Goal: Task Accomplishment & Management: Manage account settings

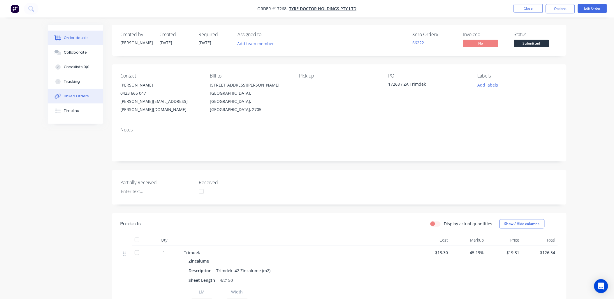
click at [78, 98] on div "Linked Orders" at bounding box center [76, 95] width 25 height 5
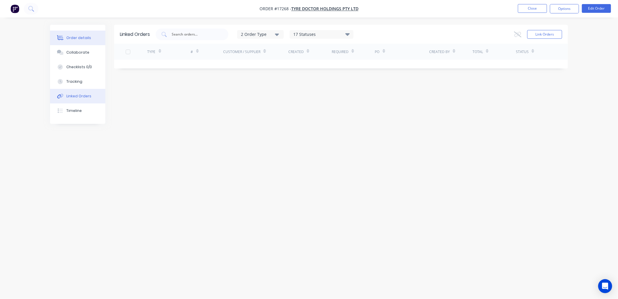
click at [81, 37] on div "Order details" at bounding box center [78, 37] width 25 height 5
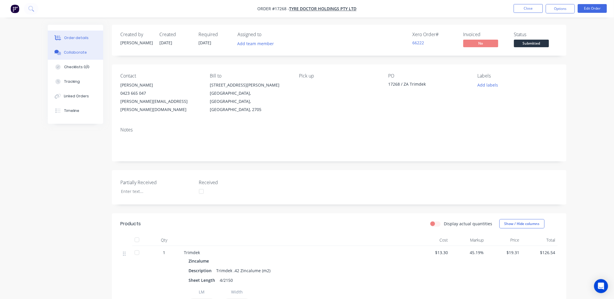
click at [80, 50] on div "Collaborate" at bounding box center [75, 52] width 23 height 5
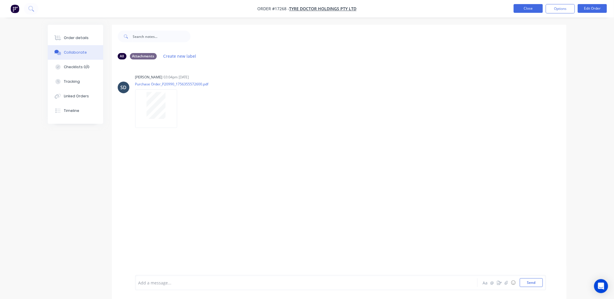
click at [521, 5] on button "Close" at bounding box center [527, 8] width 29 height 9
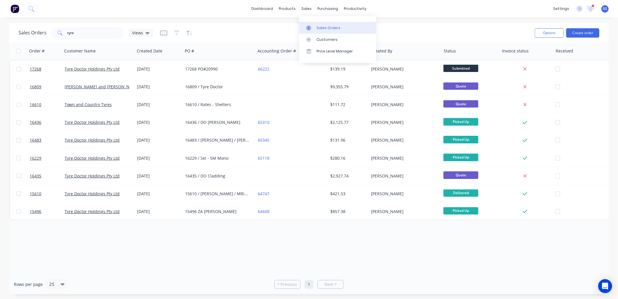
click at [311, 28] on icon at bounding box center [308, 27] width 5 height 5
drag, startPoint x: 92, startPoint y: 28, endPoint x: 53, endPoint y: 36, distance: 40.2
click at [53, 36] on div "tyre" at bounding box center [87, 33] width 73 height 12
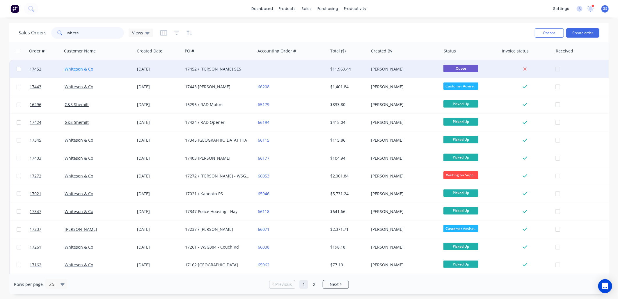
type input "whites"
click at [89, 68] on link "Whiteson & Co" at bounding box center [79, 69] width 29 height 6
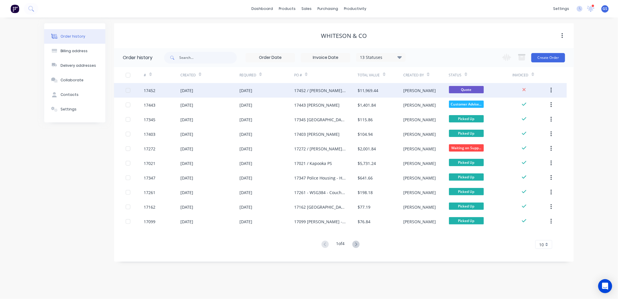
click at [297, 91] on div "17452 / [PERSON_NAME] SES" at bounding box center [320, 90] width 52 height 6
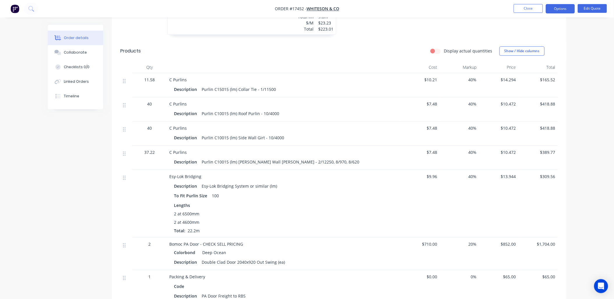
scroll to position [606, 0]
click at [598, 7] on button "Edit Quote" at bounding box center [591, 8] width 29 height 9
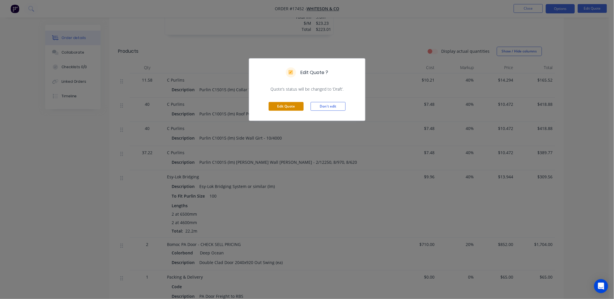
click at [289, 107] on button "Edit Quote" at bounding box center [285, 106] width 35 height 9
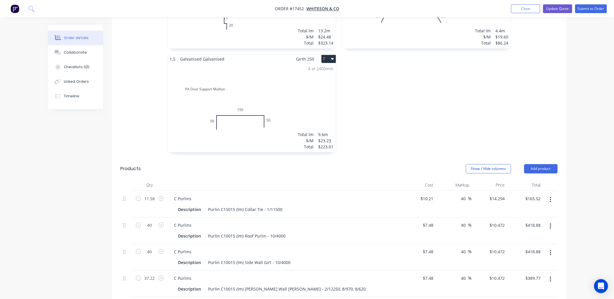
scroll to position [388, 0]
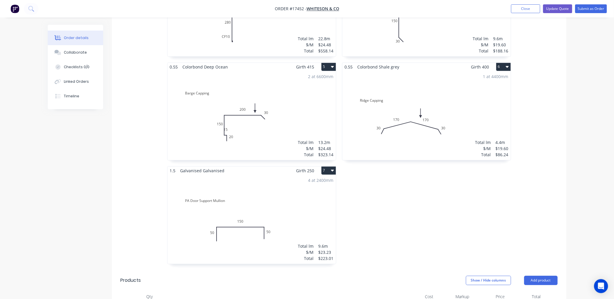
click at [263, 188] on div "4 at 2400mm Total lm $/M Total 9.6m $23.23 $223.01" at bounding box center [251, 219] width 168 height 89
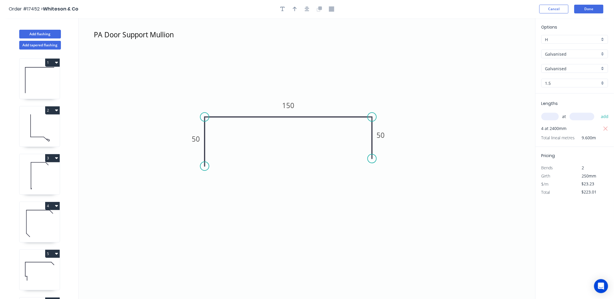
click at [602, 82] on div "1.5" at bounding box center [574, 83] width 67 height 9
click at [564, 112] on div "1.15" at bounding box center [574, 114] width 66 height 10
type input "1.15"
type input "$19.94"
type input "$191.42"
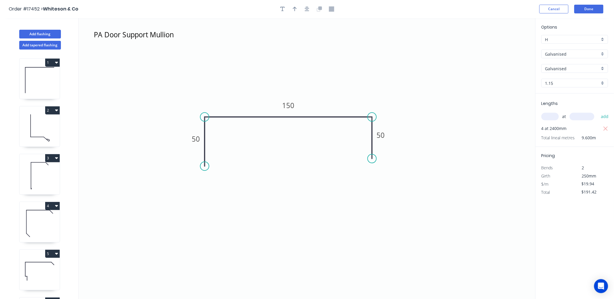
click at [23, 76] on icon at bounding box center [40, 79] width 40 height 37
type input "$9.39"
type input "$122.07"
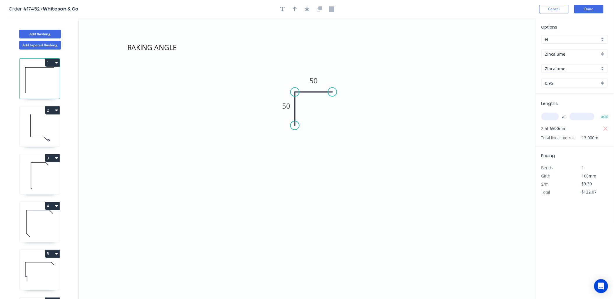
click at [42, 130] on icon at bounding box center [40, 127] width 40 height 37
type input "$13.34"
type input "$164.08"
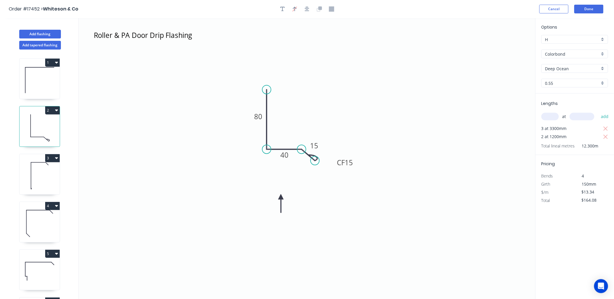
click at [45, 179] on icon at bounding box center [40, 175] width 40 height 37
type input "$24.48"
type input "$558.14"
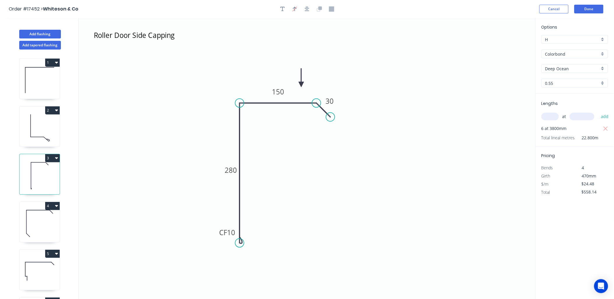
click at [47, 222] on icon at bounding box center [40, 223] width 40 height 37
type input "$19.60"
type input "$188.16"
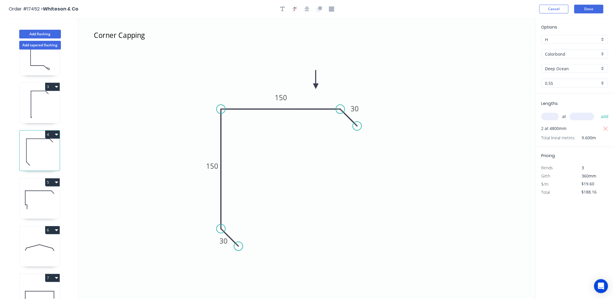
scroll to position [88, 0]
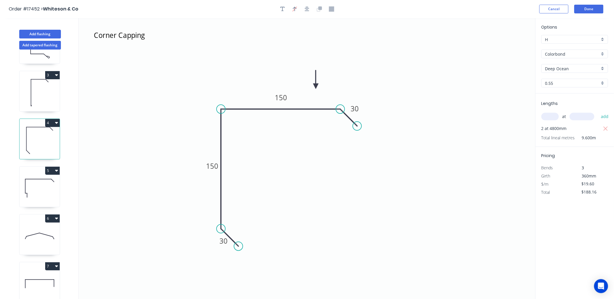
click at [42, 182] on icon at bounding box center [40, 187] width 40 height 37
type input "$24.48"
type input "$323.14"
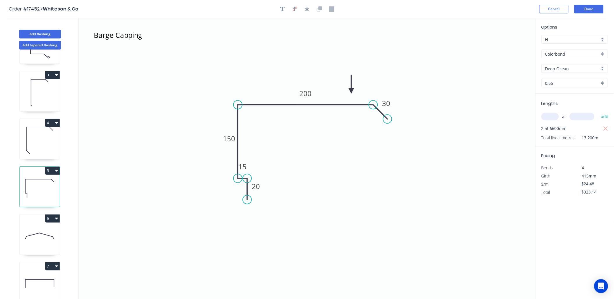
click at [38, 237] on icon at bounding box center [40, 235] width 40 height 37
type input "$19.60"
type input "$86.24"
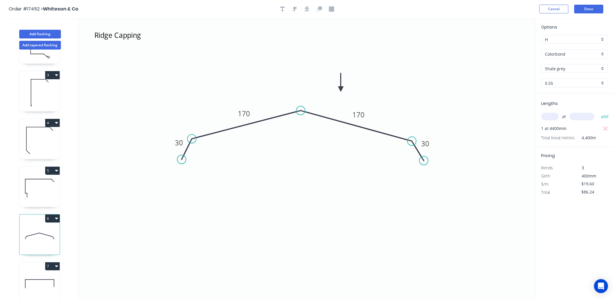
click at [44, 270] on icon at bounding box center [40, 283] width 40 height 37
type input "$19.94"
type input "$191.42"
type input "Galvanised"
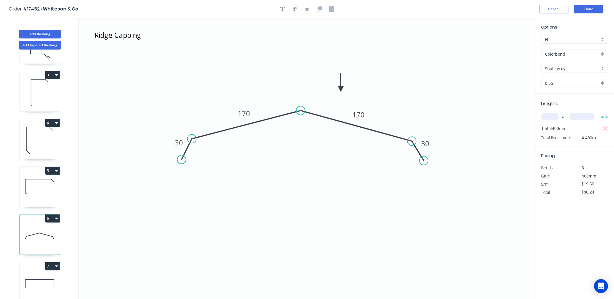
type input "1.15"
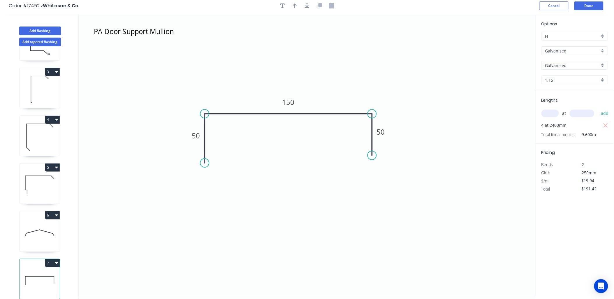
scroll to position [0, 0]
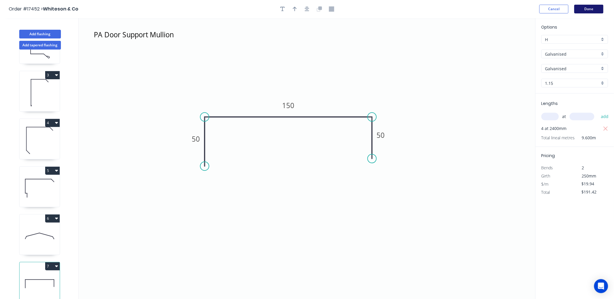
click at [589, 7] on button "Done" at bounding box center [588, 9] width 29 height 9
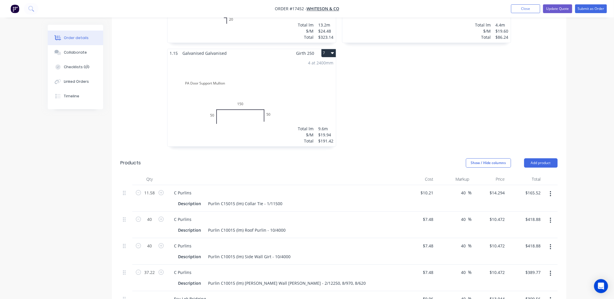
scroll to position [615, 0]
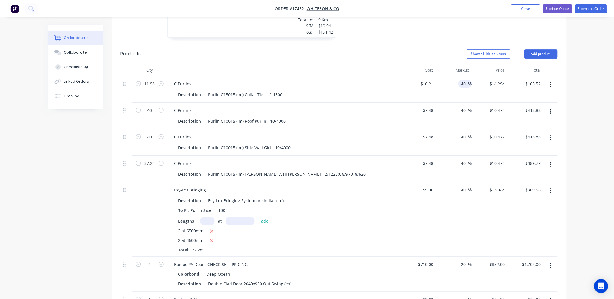
click at [464, 79] on input "40" at bounding box center [464, 83] width 8 height 8
type input "4"
type input "30"
type input "13.273"
type input "$153.70"
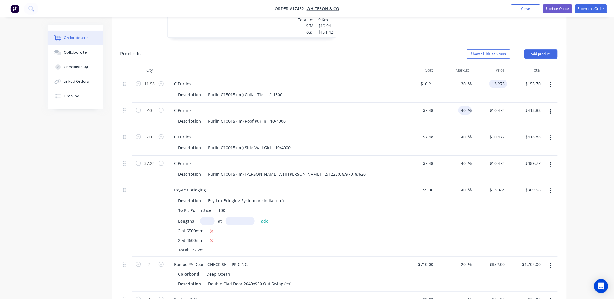
type input "$13.273"
click at [465, 106] on input "40" at bounding box center [464, 110] width 8 height 8
type input "4"
type input "30"
type input "9.724"
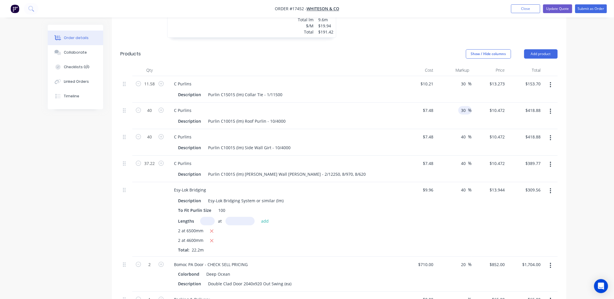
type input "$388.96"
type input "$9.724"
click at [462, 132] on input "40" at bounding box center [464, 136] width 8 height 8
type input "30"
type input "9.724"
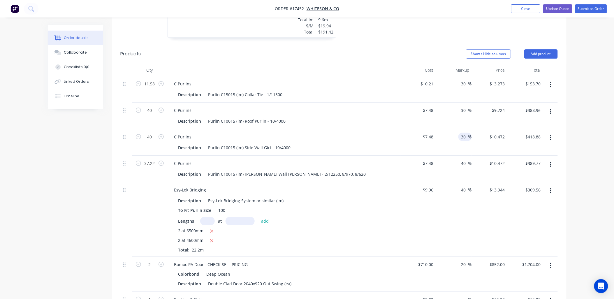
type input "$388.96"
type input "$9.724"
click at [462, 159] on input "40" at bounding box center [464, 163] width 8 height 8
type input "30"
type input "9.724"
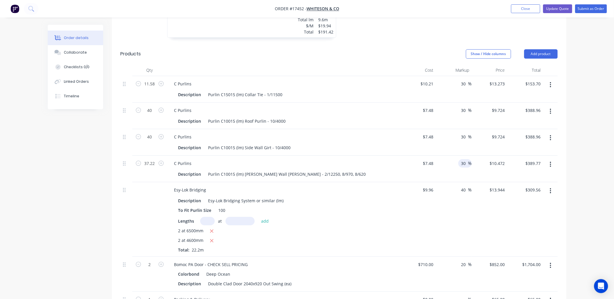
type input "$361.93"
type input "$9.724"
drag, startPoint x: 464, startPoint y: 175, endPoint x: 463, endPoint y: 179, distance: 4.1
click at [464, 185] on input "40" at bounding box center [464, 189] width 8 height 8
type input "4"
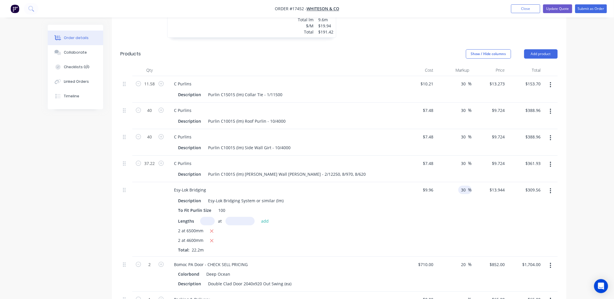
type input "30"
type input "12.948"
type input "$287.45"
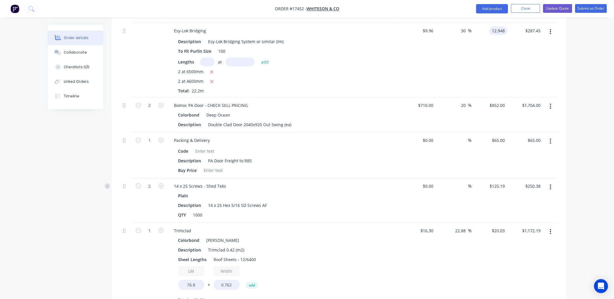
scroll to position [776, 0]
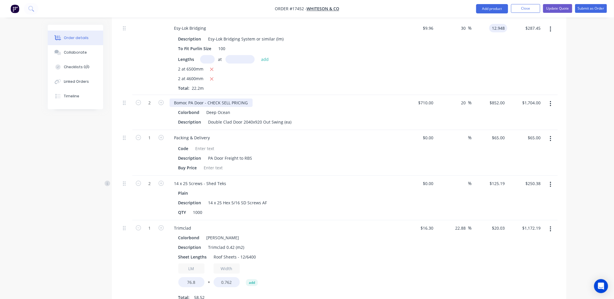
type input "$12.948"
click at [249, 98] on div "Bomoc PA Door - CHECK SELL PRICING" at bounding box center [210, 102] width 83 height 8
drag, startPoint x: 247, startPoint y: 87, endPoint x: 208, endPoint y: 91, distance: 38.6
click at [208, 95] on div "Bomoc PA Door - CHECK SELL PRICING Colorbond Deep Ocean Description Double Clad…" at bounding box center [283, 112] width 233 height 35
click at [237, 110] on div "Bomoc PA Door Colorbond Deep Ocean Description Double Clad Door 2040x920 Out Sw…" at bounding box center [283, 112] width 233 height 35
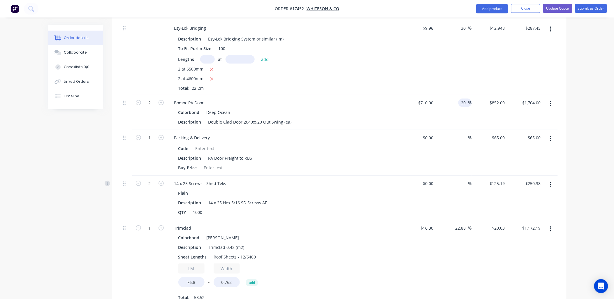
click at [464, 98] on input "20" at bounding box center [464, 102] width 8 height 8
type input "25"
type input "887.5"
type input "$1,775.00"
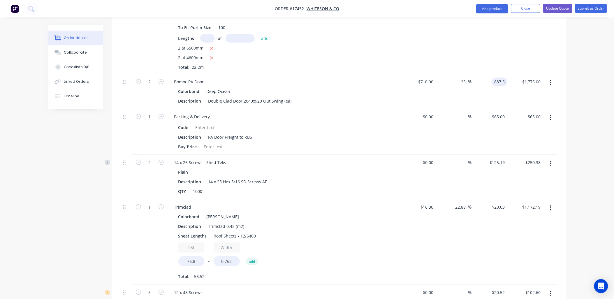
scroll to position [809, 0]
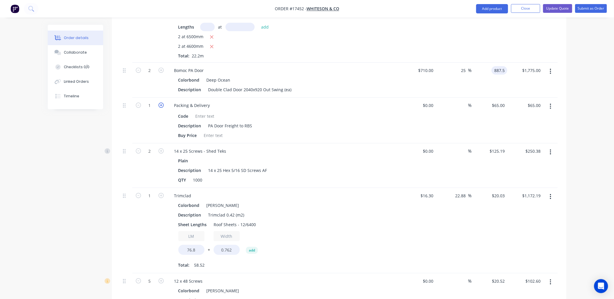
type input "$887.50"
click at [161, 102] on icon "button" at bounding box center [160, 104] width 5 height 5
type input "2"
type input "$130.00"
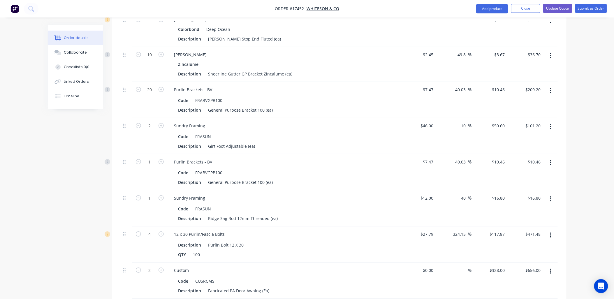
scroll to position [1553, 0]
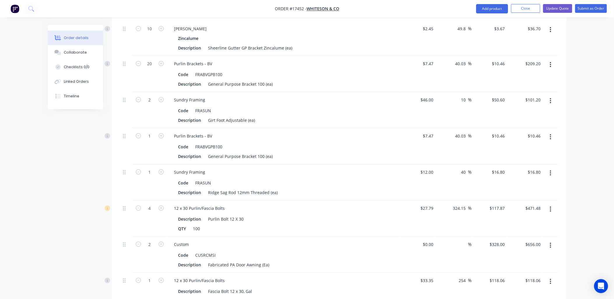
drag, startPoint x: 465, startPoint y: 48, endPoint x: 452, endPoint y: 54, distance: 14.7
click at [452, 56] on div "40.03 40.03 %" at bounding box center [454, 74] width 36 height 36
type input "30"
type input "9.711"
type input "$194.22"
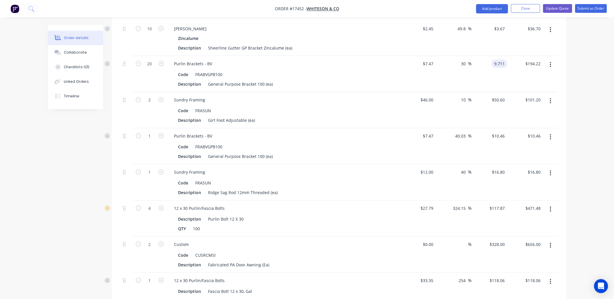
type input "$9.711"
click at [551, 132] on button "button" at bounding box center [550, 137] width 14 height 10
click at [519, 183] on div "Delete" at bounding box center [529, 187] width 45 height 8
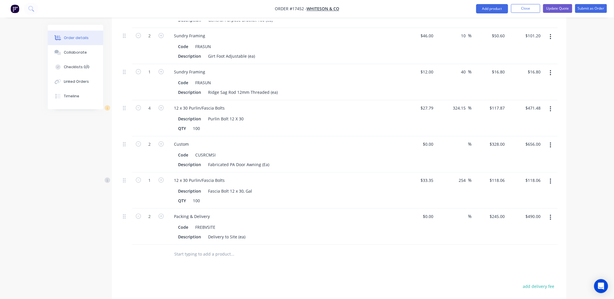
scroll to position [1618, 0]
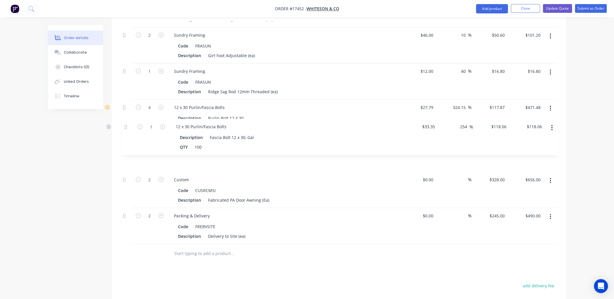
drag, startPoint x: 123, startPoint y: 165, endPoint x: 124, endPoint y: 126, distance: 38.5
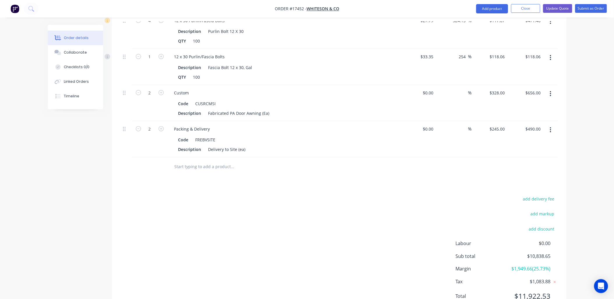
scroll to position [1714, 0]
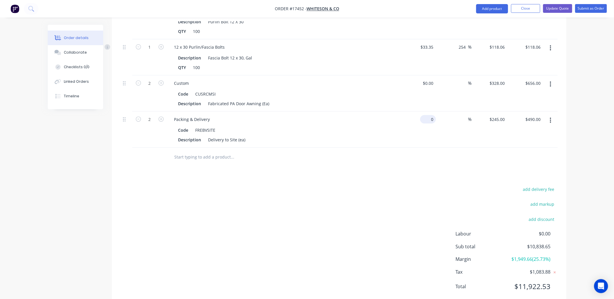
click at [430, 115] on input "0" at bounding box center [428, 119] width 13 height 8
type input "$245.00"
click at [269, 99] on div "Fabricated PA Door Awning (Ea)" at bounding box center [239, 103] width 66 height 8
click at [560, 8] on button "Update Quote" at bounding box center [557, 8] width 29 height 9
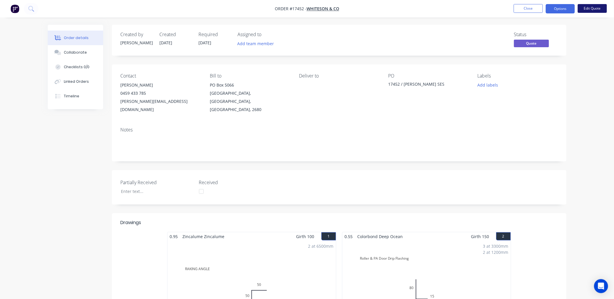
click at [588, 7] on button "Edit Quote" at bounding box center [591, 8] width 29 height 9
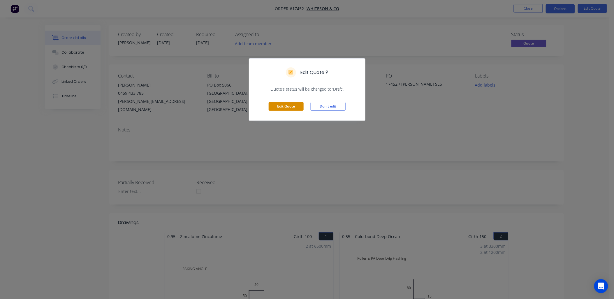
click at [294, 107] on button "Edit Quote" at bounding box center [285, 106] width 35 height 9
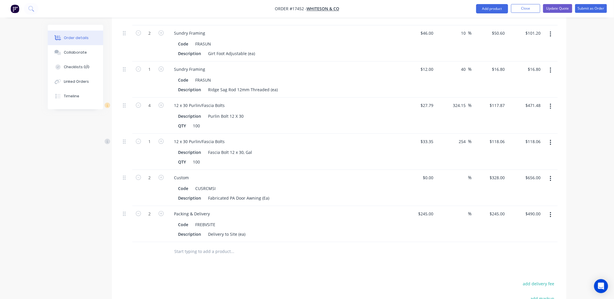
scroll to position [1714, 0]
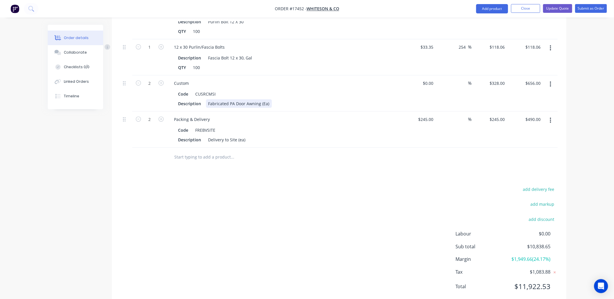
click at [267, 99] on div "Fabricated PA Door Awning (Ea)" at bounding box center [239, 103] width 66 height 8
click at [562, 8] on button "Update Quote" at bounding box center [557, 8] width 29 height 9
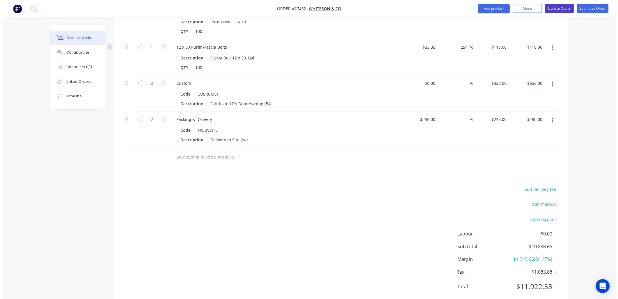
scroll to position [0, 0]
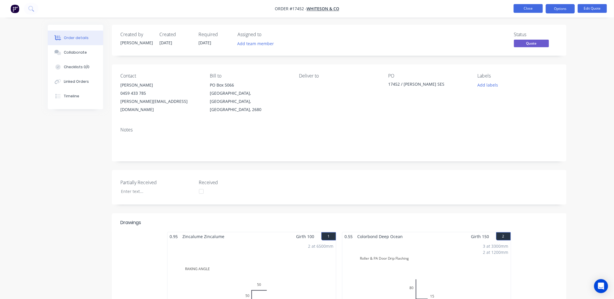
click at [532, 7] on button "Close" at bounding box center [527, 8] width 29 height 9
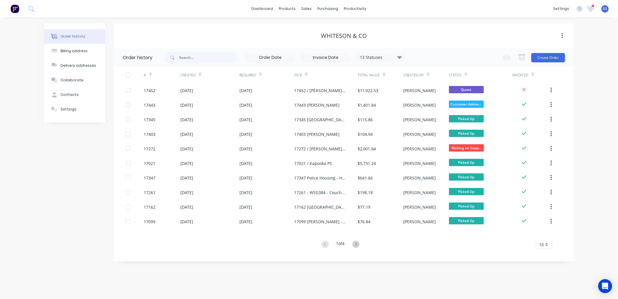
click at [604, 9] on span "GS" at bounding box center [605, 8] width 5 height 5
click at [556, 73] on div "Sign out" at bounding box center [556, 72] width 16 height 5
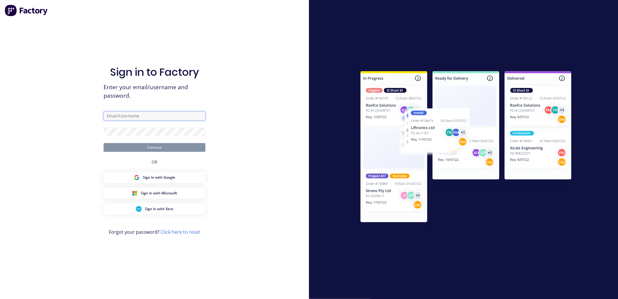
type input "[PERSON_NAME][EMAIL_ADDRESS][DOMAIN_NAME]"
type input "geoff@rbsgroup.com.au"
click at [161, 151] on button "Continue" at bounding box center [155, 147] width 102 height 9
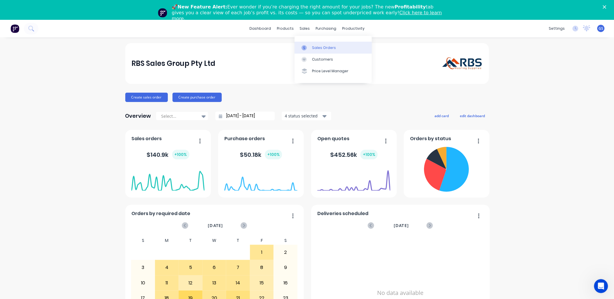
click at [321, 49] on div "Sales Orders" at bounding box center [324, 47] width 24 height 5
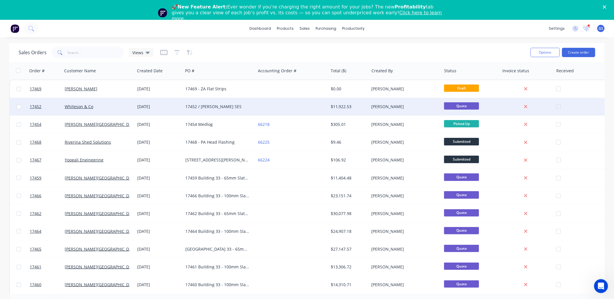
click at [214, 107] on div "17452 / [PERSON_NAME] SES" at bounding box center [217, 107] width 65 height 6
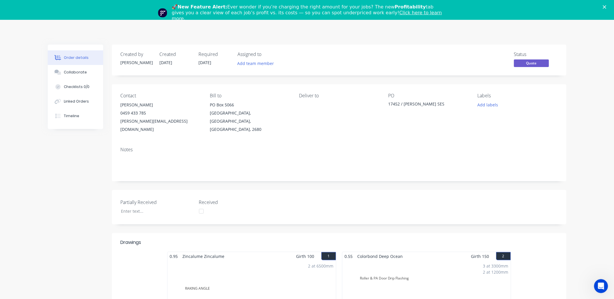
click at [606, 6] on polygon "Close" at bounding box center [603, 6] width 3 height 3
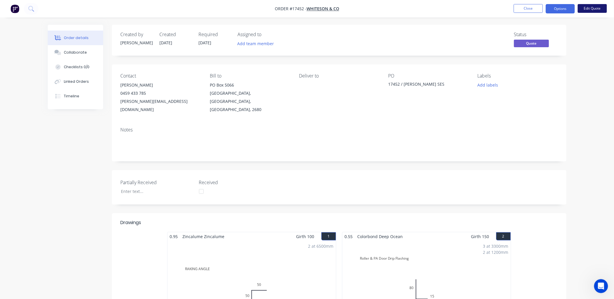
click at [598, 7] on button "Edit Quote" at bounding box center [591, 8] width 29 height 9
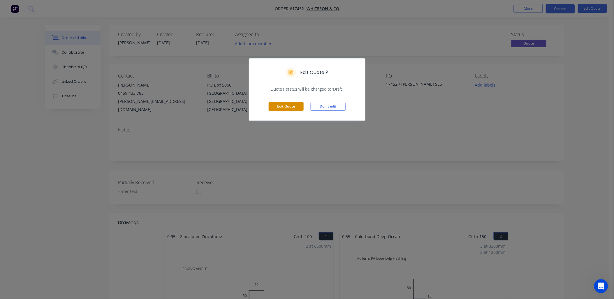
click at [293, 105] on button "Edit Quote" at bounding box center [285, 106] width 35 height 9
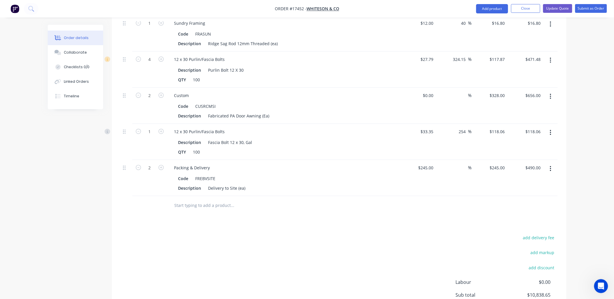
scroll to position [1714, 0]
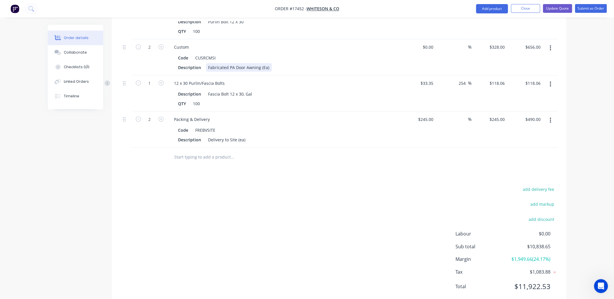
click at [267, 63] on div "Fabricated PA Door Awning (Ea)" at bounding box center [239, 67] width 66 height 8
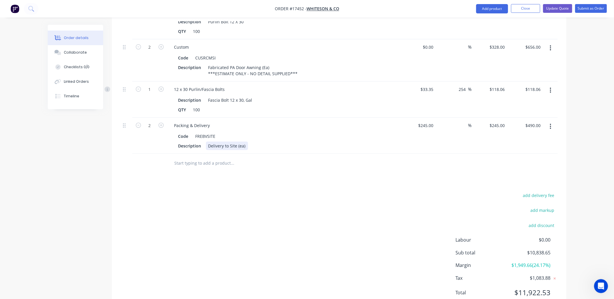
drag, startPoint x: 337, startPoint y: 128, endPoint x: 342, endPoint y: 129, distance: 5.6
click at [337, 142] on div "Description Delivery to Site (ea)" at bounding box center [282, 146] width 213 height 8
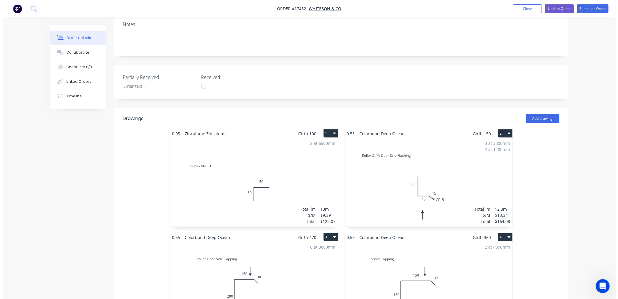
scroll to position [0, 0]
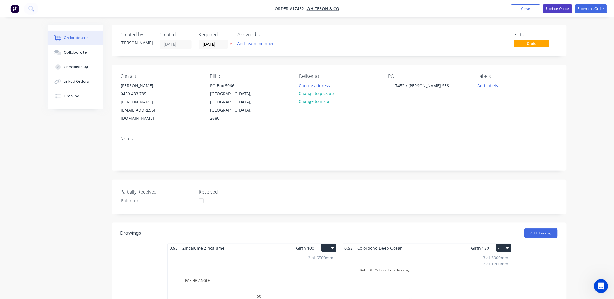
click at [559, 7] on button "Update Quote" at bounding box center [557, 8] width 29 height 9
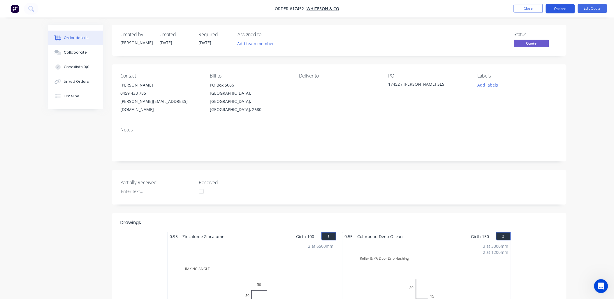
click at [565, 8] on button "Options" at bounding box center [559, 8] width 29 height 9
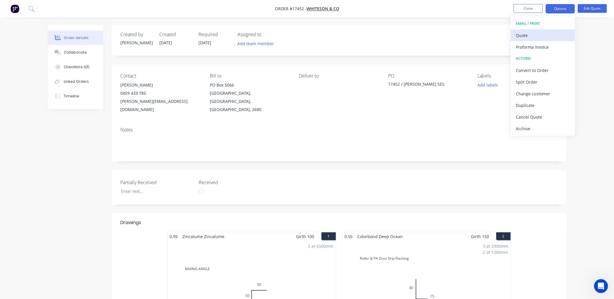
click at [528, 36] on div "Quote" at bounding box center [543, 35] width 54 height 8
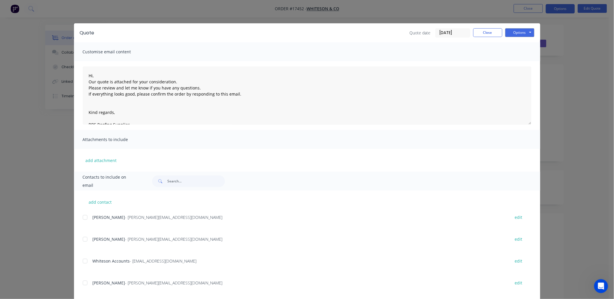
click at [82, 216] on div at bounding box center [85, 217] width 12 height 12
click at [526, 31] on button "Options" at bounding box center [519, 32] width 29 height 9
click at [516, 61] on button "Email" at bounding box center [523, 62] width 37 height 10
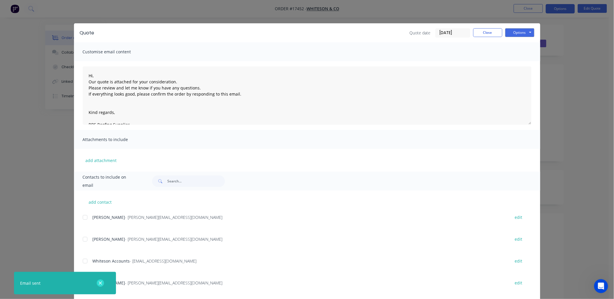
click at [100, 284] on icon "button" at bounding box center [100, 282] width 4 height 5
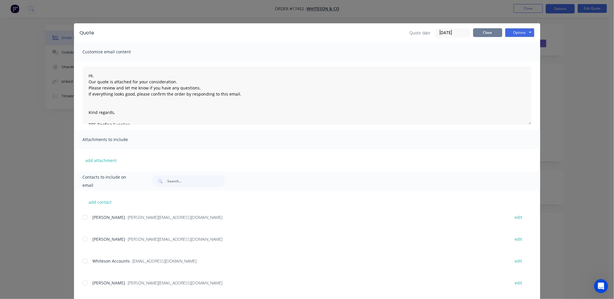
click at [476, 31] on button "Close" at bounding box center [487, 32] width 29 height 9
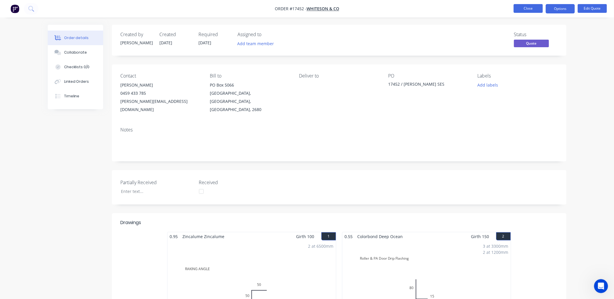
click at [523, 9] on button "Close" at bounding box center [527, 8] width 29 height 9
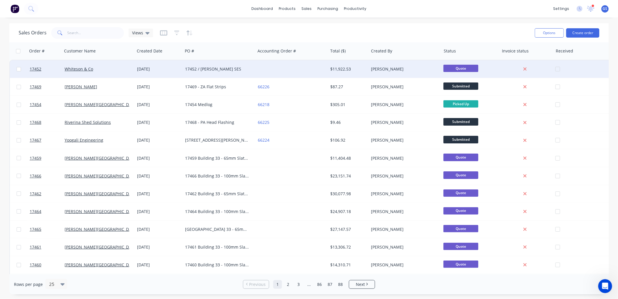
click at [216, 69] on div "17452 / [PERSON_NAME] SES" at bounding box center [217, 69] width 65 height 6
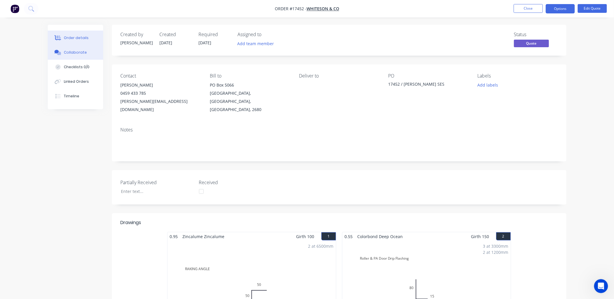
click at [80, 53] on div "Collaborate" at bounding box center [75, 52] width 23 height 5
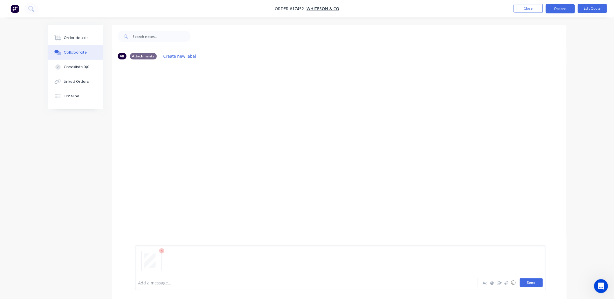
click at [531, 280] on button "Send" at bounding box center [530, 282] width 23 height 9
click at [75, 37] on div "Order details" at bounding box center [76, 37] width 25 height 5
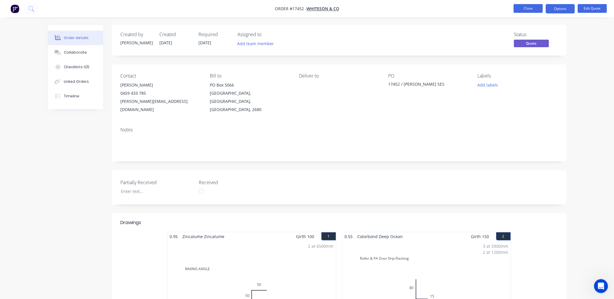
click at [529, 7] on button "Close" at bounding box center [527, 8] width 29 height 9
